Goal: Navigation & Orientation: Find specific page/section

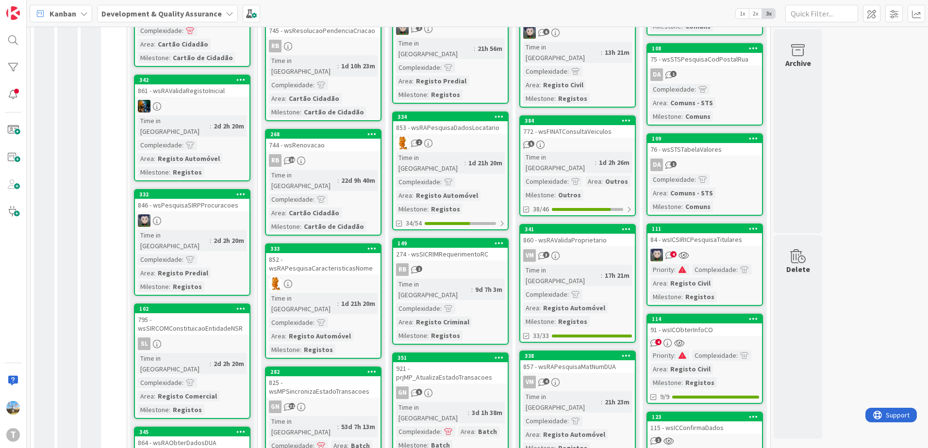
scroll to position [402, 0]
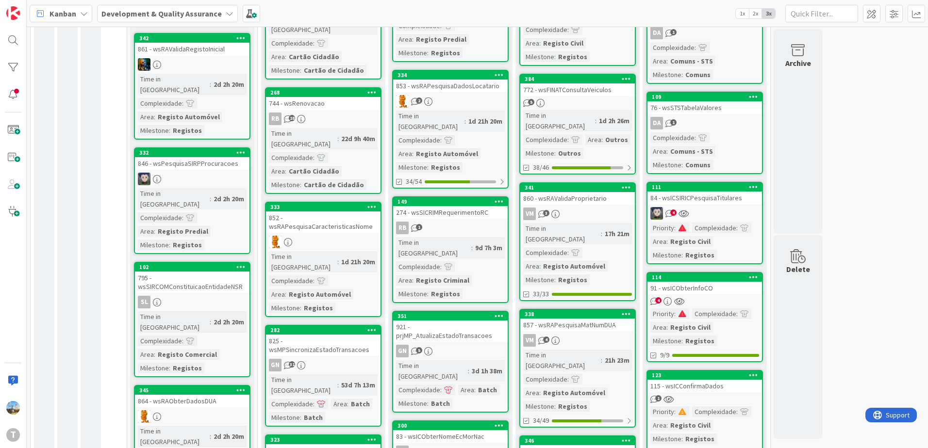
click at [703, 226] on div "Priority : Complexidade : Area : Registo Civil Milestone : Registos" at bounding box center [704, 242] width 109 height 38
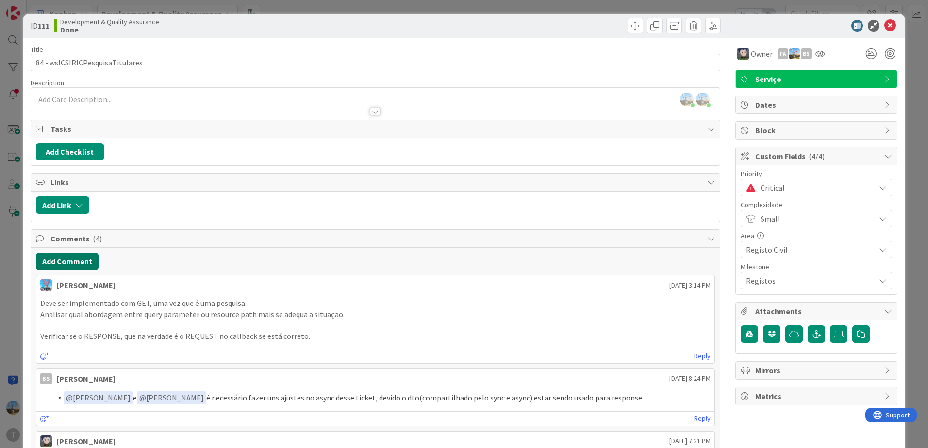
click at [70, 263] on button "Add Comment" at bounding box center [67, 261] width 63 height 17
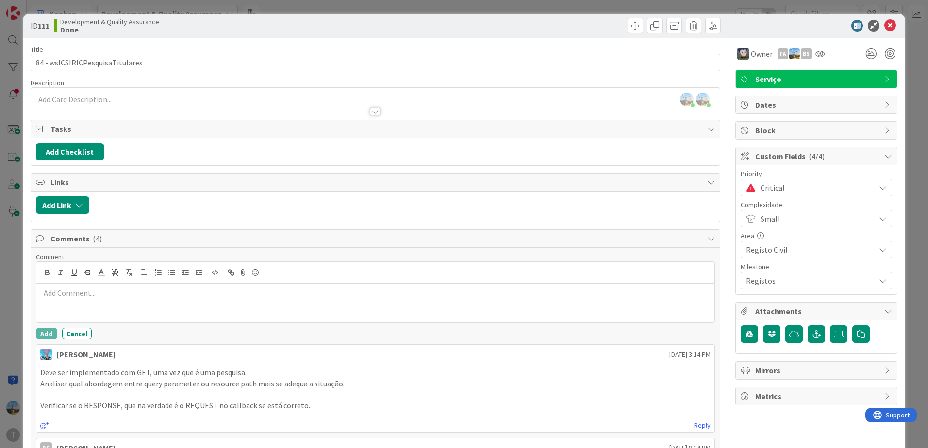
click at [94, 292] on p at bounding box center [375, 293] width 670 height 11
click at [43, 333] on button "Add" at bounding box center [46, 334] width 21 height 12
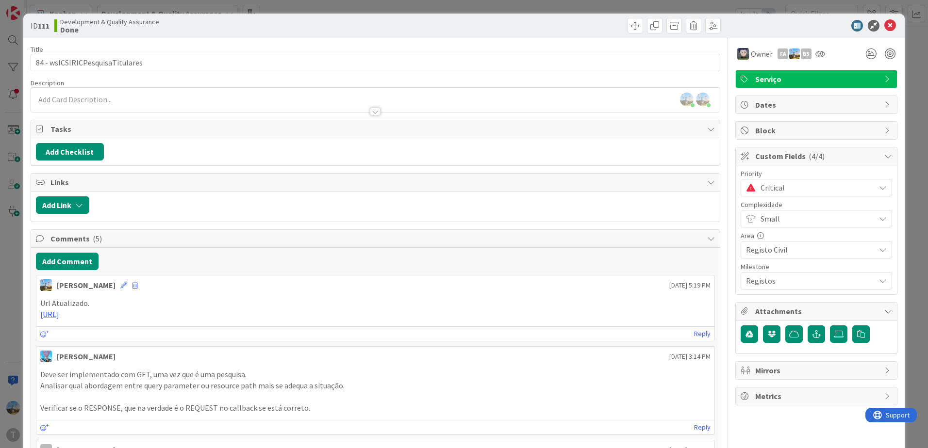
click at [803, 190] on span "Critical" at bounding box center [816, 188] width 110 height 14
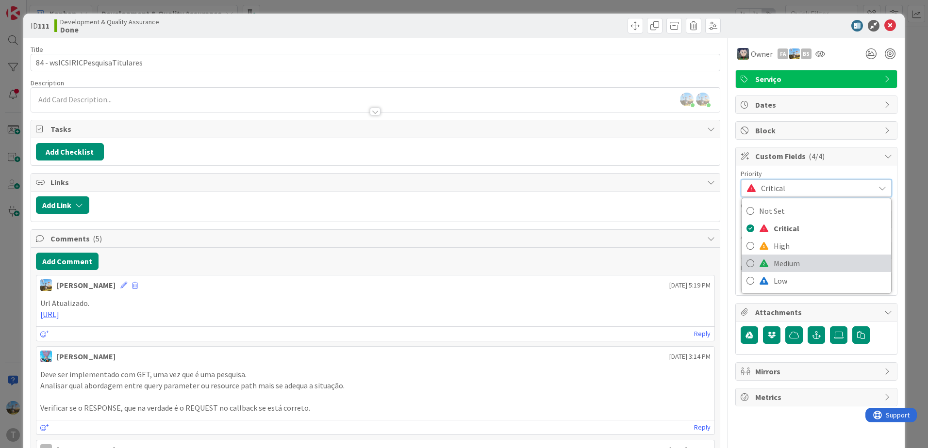
click at [793, 259] on span "Medium" at bounding box center [830, 263] width 113 height 15
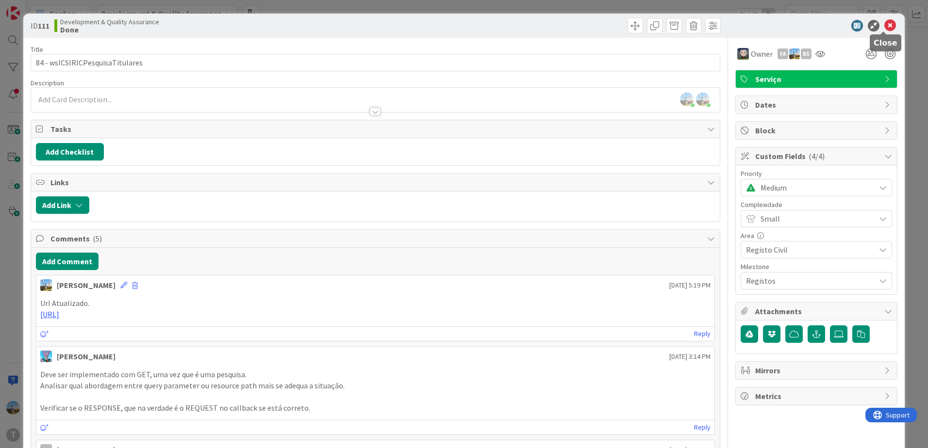
click at [884, 27] on icon at bounding box center [890, 26] width 12 height 12
click at [885, 24] on icon at bounding box center [890, 26] width 12 height 12
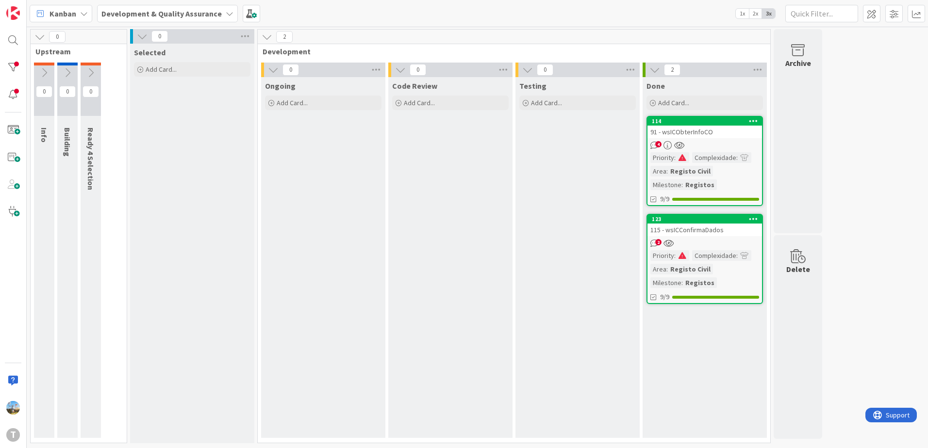
click at [695, 246] on div "2" at bounding box center [704, 243] width 115 height 8
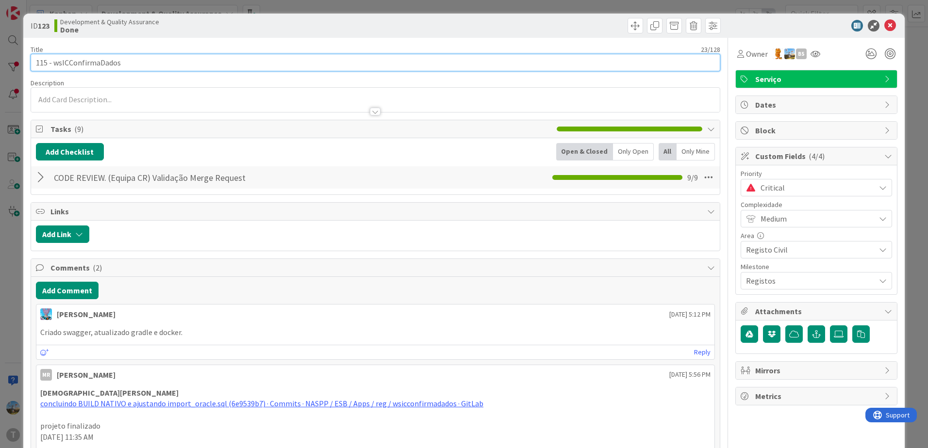
drag, startPoint x: 126, startPoint y: 62, endPoint x: 53, endPoint y: 61, distance: 72.3
click at [53, 61] on input "115 - wsICConfirmaDados" at bounding box center [376, 62] width 690 height 17
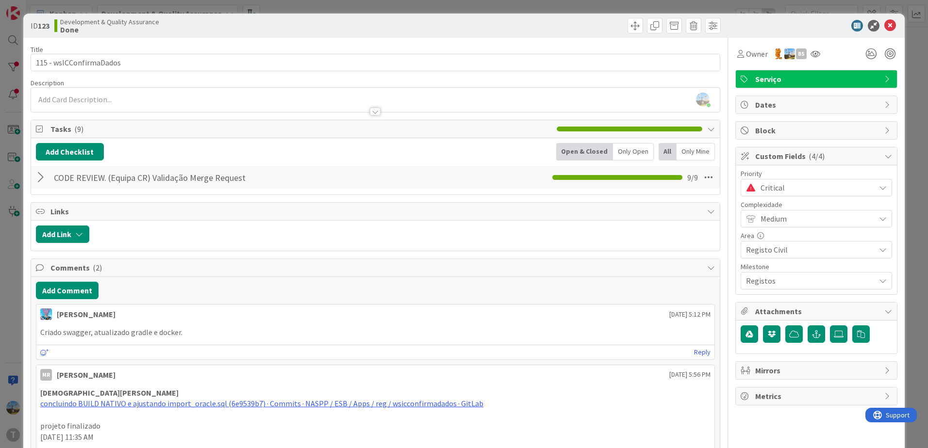
click at [176, 79] on div "Description" at bounding box center [376, 83] width 690 height 9
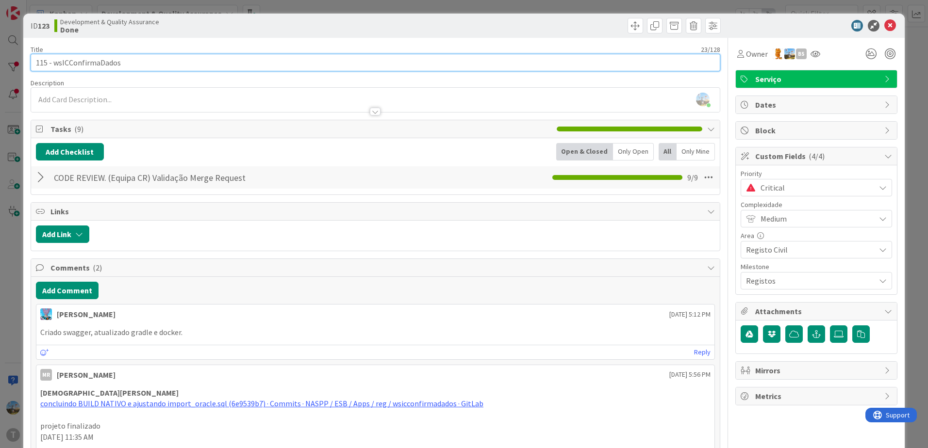
drag, startPoint x: 170, startPoint y: 60, endPoint x: 54, endPoint y: 66, distance: 116.1
click at [54, 66] on input "115 - wsICConfirmaDados" at bounding box center [376, 62] width 690 height 17
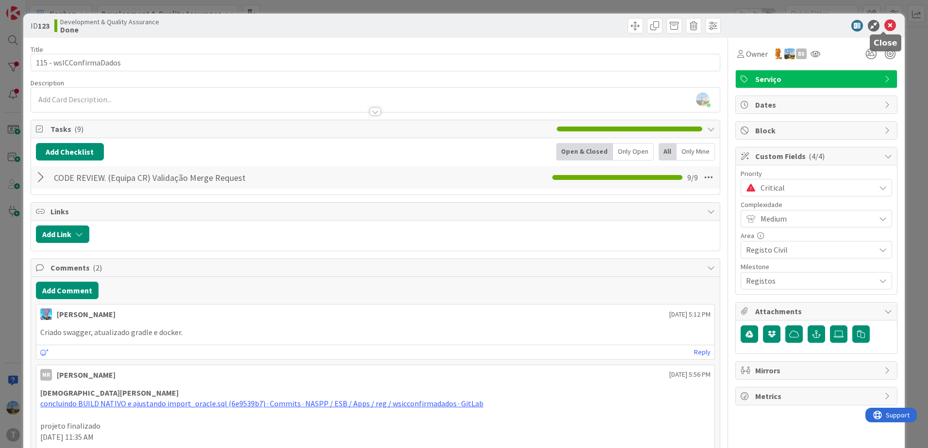
click at [886, 28] on icon at bounding box center [890, 26] width 12 height 12
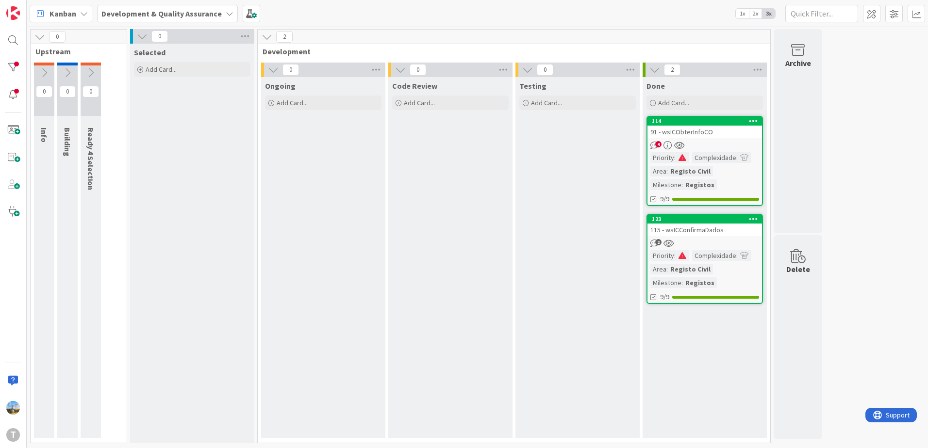
click at [714, 139] on link "114 91 - wsICObterInfoCO 4 Priority : Complexidade : Area : Registo Civil Miles…" at bounding box center [704, 161] width 116 height 90
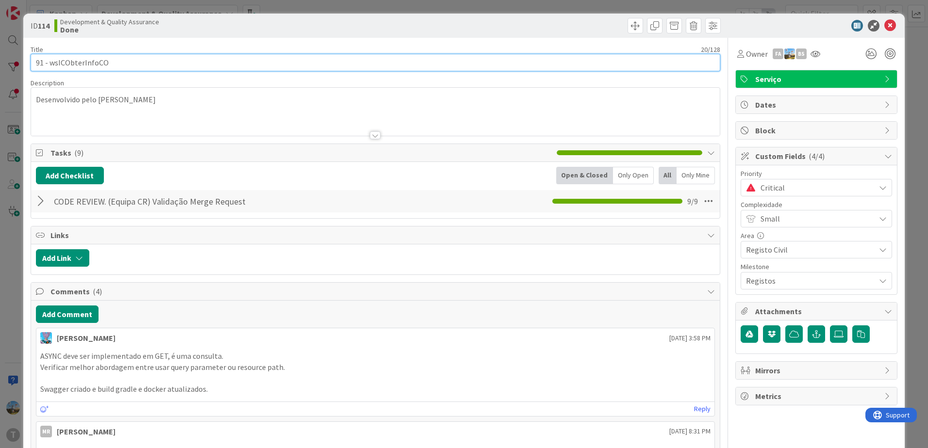
drag, startPoint x: 135, startPoint y: 68, endPoint x: 49, endPoint y: 63, distance: 87.0
click at [49, 63] on input "91 - wsICObterInfoCO" at bounding box center [376, 62] width 690 height 17
click at [210, 57] on input "91 - wsICObterInfoCO" at bounding box center [376, 62] width 690 height 17
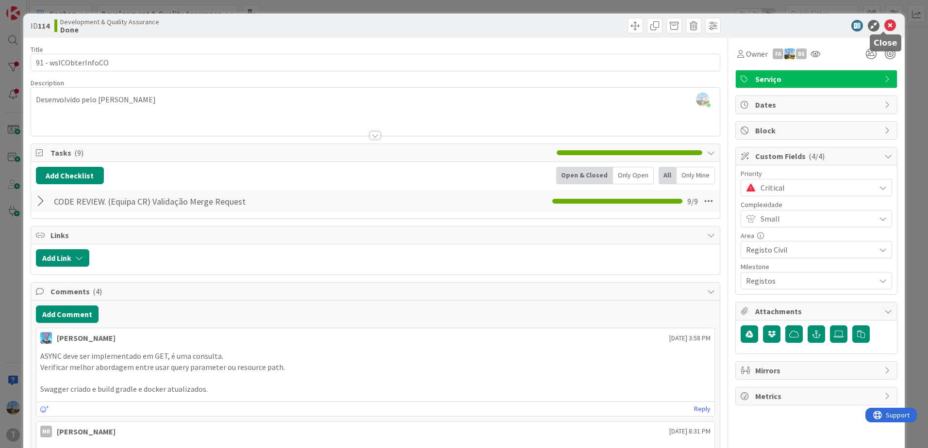
click at [884, 30] on icon at bounding box center [890, 26] width 12 height 12
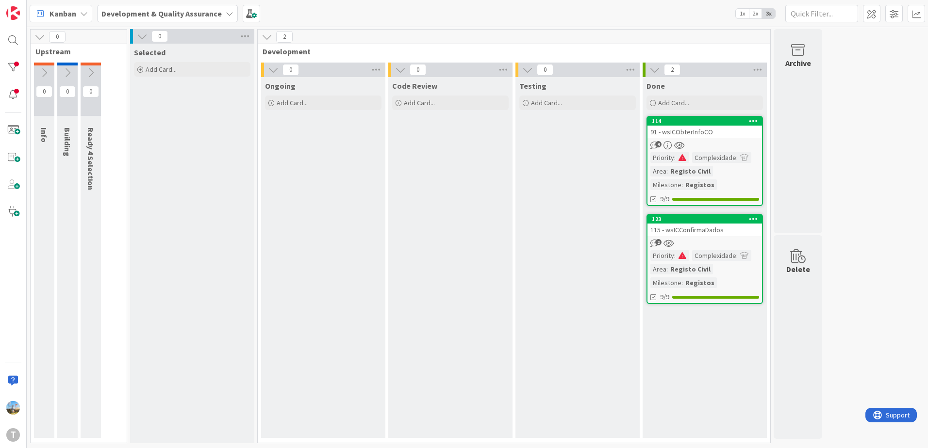
click at [716, 228] on div "115 - wsICConfirmaDados" at bounding box center [704, 230] width 115 height 13
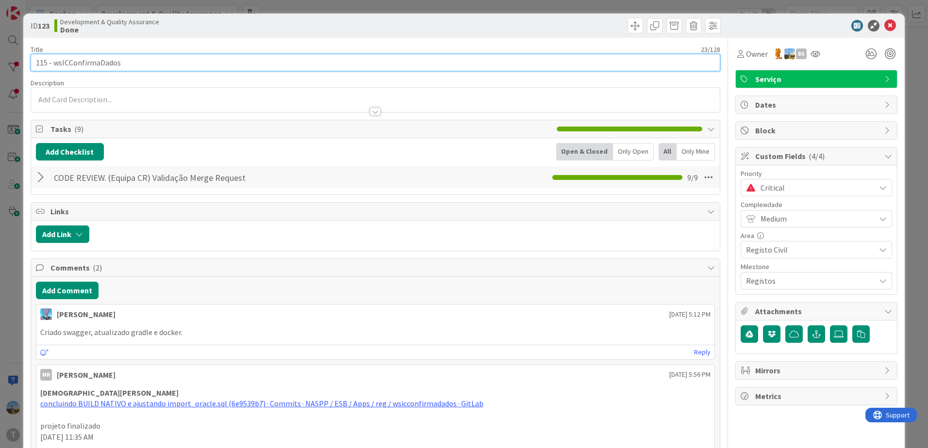
drag, startPoint x: 196, startPoint y: 60, endPoint x: 52, endPoint y: 60, distance: 143.7
click at [52, 60] on input "115 - wsICConfirmaDados" at bounding box center [376, 62] width 690 height 17
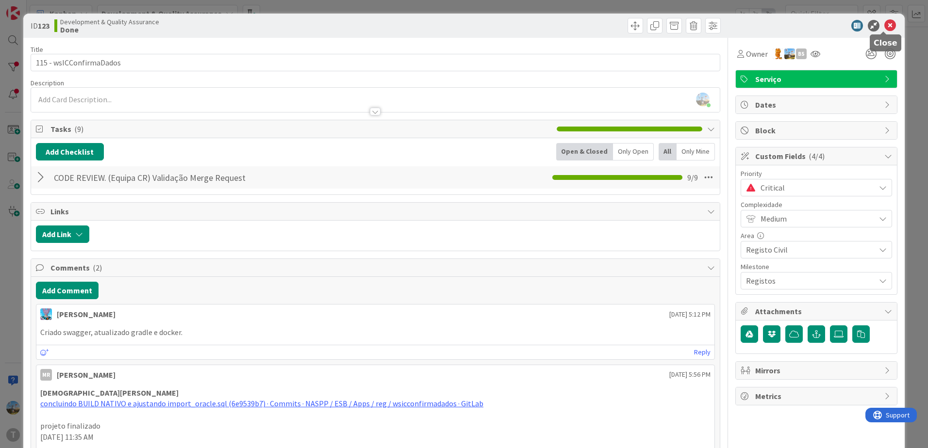
click at [884, 29] on icon at bounding box center [890, 26] width 12 height 12
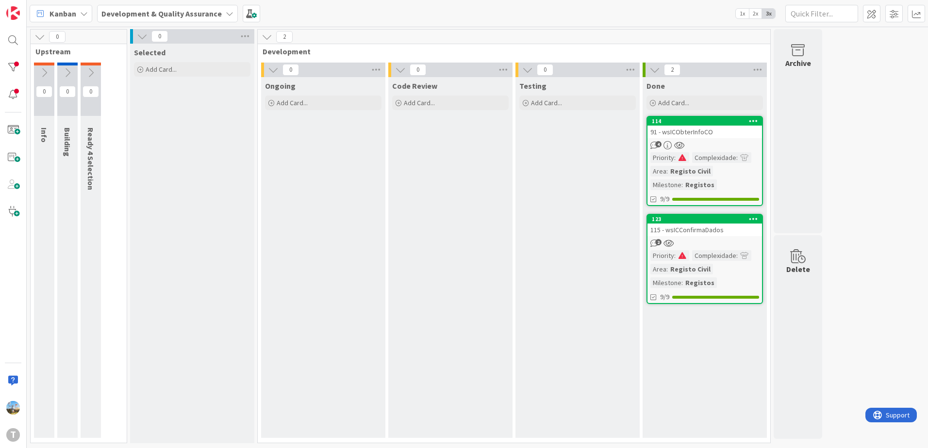
click at [707, 245] on div "2" at bounding box center [704, 243] width 115 height 8
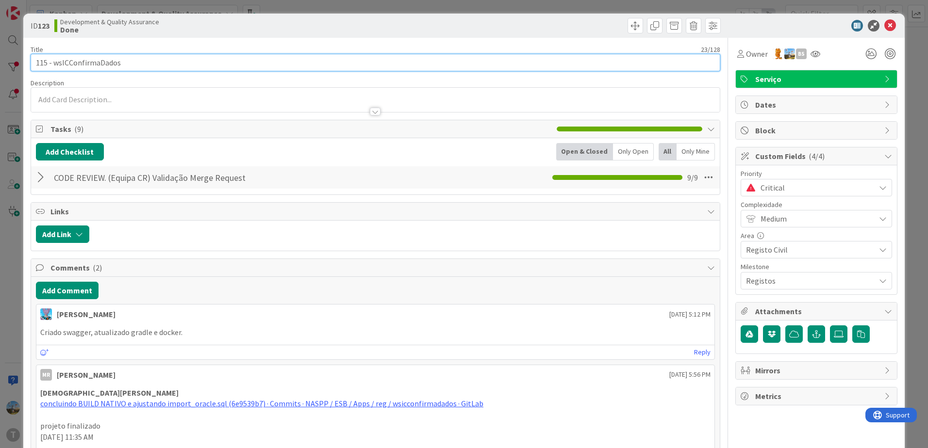
drag, startPoint x: 172, startPoint y: 62, endPoint x: 52, endPoint y: 66, distance: 119.9
click at [52, 66] on input "115 - wsICConfirmaDados" at bounding box center [376, 62] width 690 height 17
